Goal: Task Accomplishment & Management: Complete application form

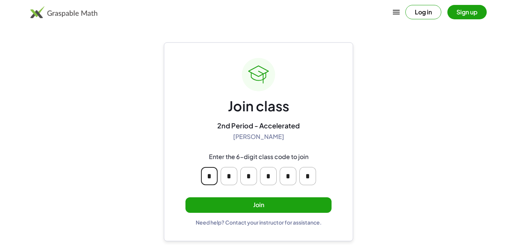
click at [176, 169] on div "Join class 2nd Period - Accelerated [PERSON_NAME] Enter the 6-digit class code …" at bounding box center [258, 141] width 189 height 199
click at [269, 176] on input "*" at bounding box center [268, 176] width 17 height 18
type input "*"
click at [293, 209] on button "Join" at bounding box center [259, 205] width 146 height 16
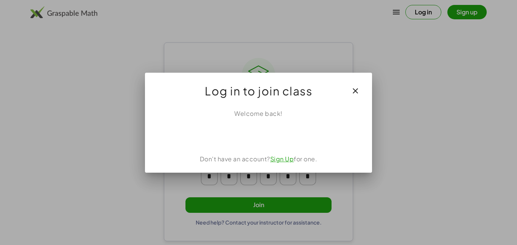
click at [296, 209] on div at bounding box center [258, 122] width 517 height 245
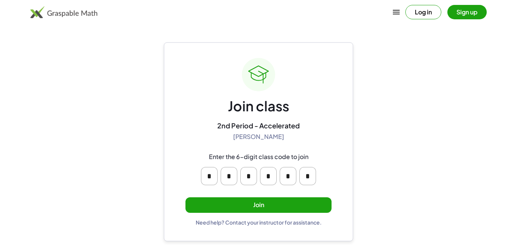
click at [312, 203] on button "Join" at bounding box center [259, 205] width 146 height 16
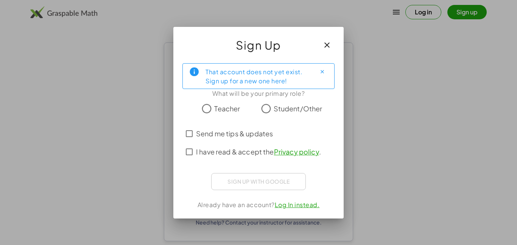
click at [323, 73] on icon "Close" at bounding box center [323, 72] width 6 height 6
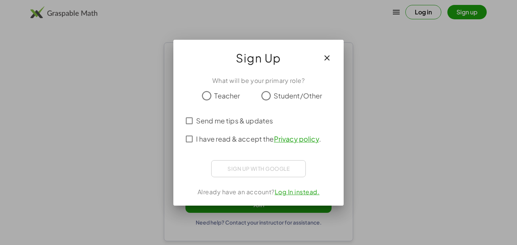
click at [323, 64] on button "button" at bounding box center [327, 58] width 18 height 18
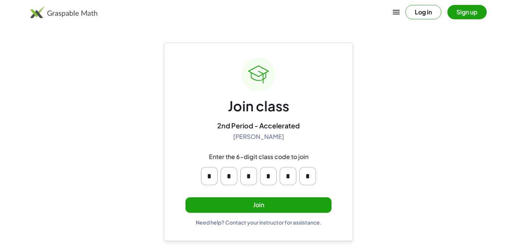
click at [257, 212] on button "Join" at bounding box center [259, 205] width 146 height 16
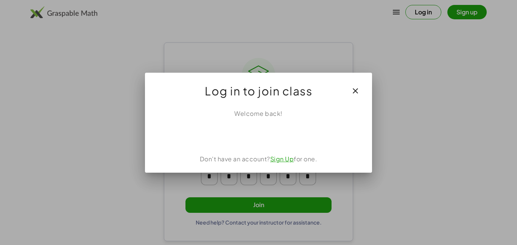
click at [280, 158] on link "Sign Up" at bounding box center [282, 159] width 24 height 8
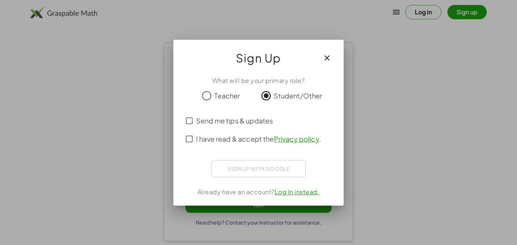
click at [256, 123] on span "Send me tips & updates" at bounding box center [234, 120] width 77 height 10
click at [254, 136] on span "I have read & accept the Privacy policy ." at bounding box center [258, 139] width 125 height 10
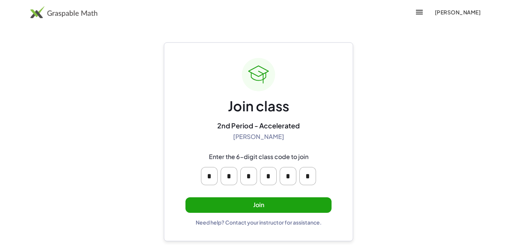
click at [268, 202] on button "Join" at bounding box center [259, 205] width 146 height 16
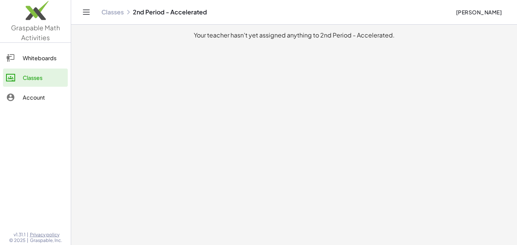
click at [242, 85] on main "Your teacher hasn't yet assigned anything to 2nd Period - Accelerated." at bounding box center [294, 122] width 446 height 245
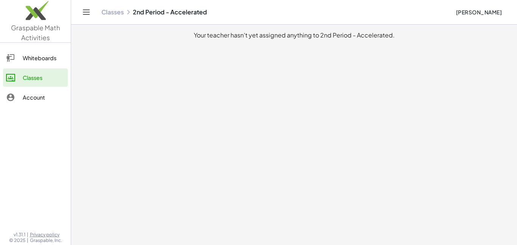
click at [242, 85] on main "Your teacher hasn't yet assigned anything to 2nd Period - Accelerated." at bounding box center [294, 122] width 446 height 245
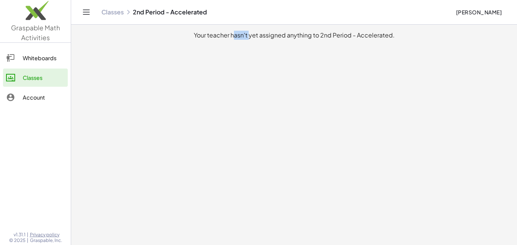
click at [242, 85] on main "Your teacher hasn't yet assigned anything to 2nd Period - Accelerated." at bounding box center [294, 122] width 446 height 245
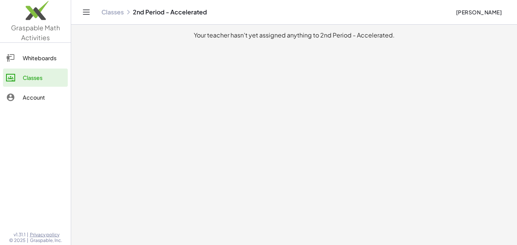
click at [242, 85] on main "Your teacher hasn't yet assigned anything to 2nd Period - Accelerated." at bounding box center [294, 122] width 446 height 245
click at [313, 145] on main "Your teacher hasn't yet assigned anything to 2nd Period - Accelerated." at bounding box center [294, 122] width 446 height 245
